Goal: Navigation & Orientation: Go to known website

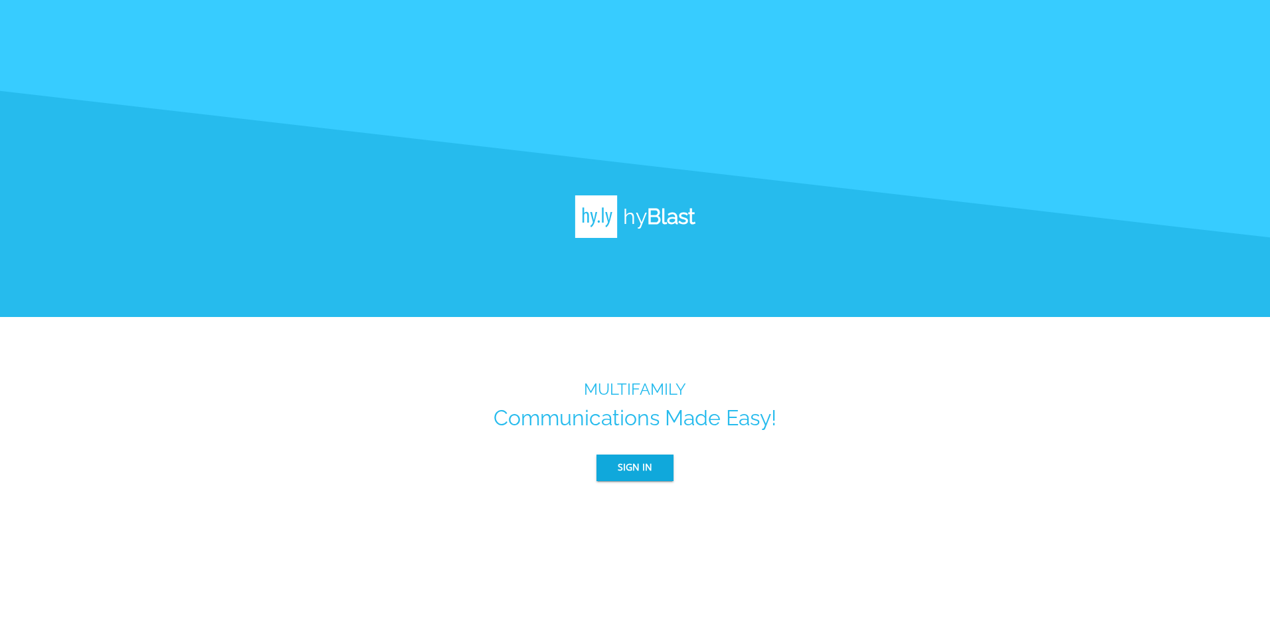
click at [640, 459] on span "Sign In" at bounding box center [635, 467] width 35 height 17
click at [654, 460] on button "Sign In" at bounding box center [635, 467] width 77 height 27
